Goal: Task Accomplishment & Management: Use online tool/utility

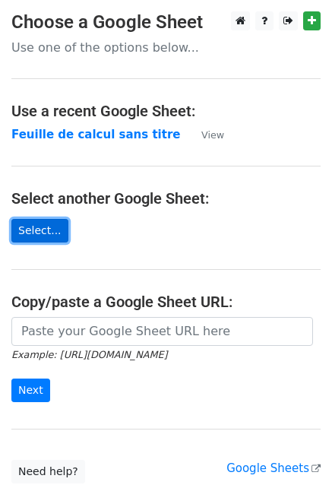
click at [42, 236] on link "Select..." at bounding box center [39, 231] width 57 height 24
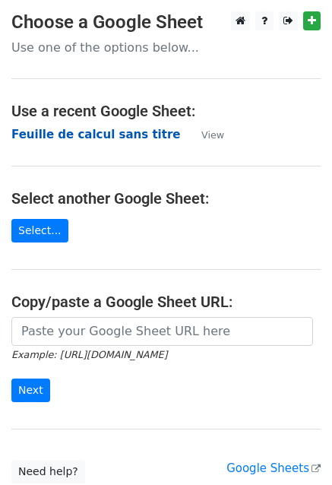
click at [125, 135] on strong "Feuille de calcul sans titre" at bounding box center [95, 135] width 169 height 14
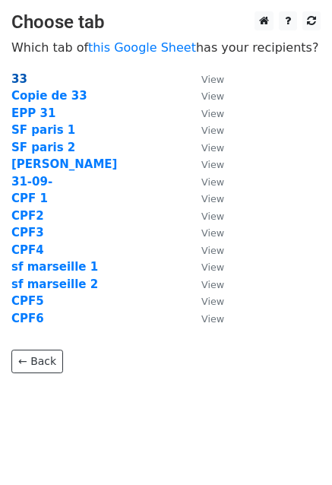
click at [18, 75] on strong "33" at bounding box center [19, 79] width 16 height 14
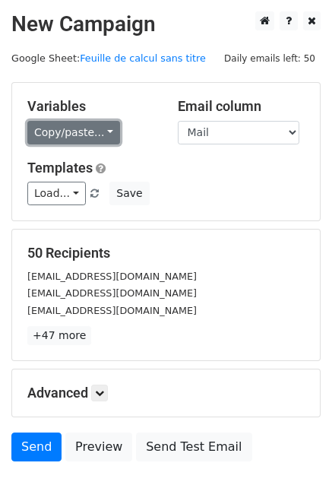
click at [72, 128] on link "Copy/paste..." at bounding box center [73, 133] width 93 height 24
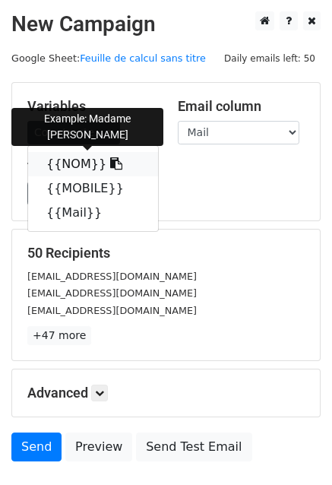
click at [71, 167] on link "{{NOM}}" at bounding box center [93, 164] width 130 height 24
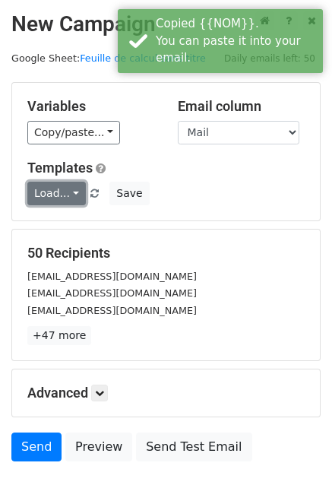
click at [61, 189] on link "Load..." at bounding box center [56, 194] width 59 height 24
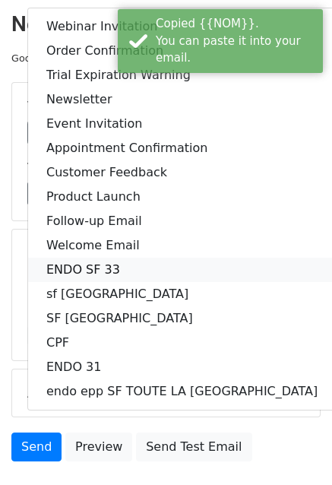
click at [106, 261] on link "ENDO SF 33" at bounding box center [182, 270] width 308 height 24
